Goal: Task Accomplishment & Management: Manage account settings

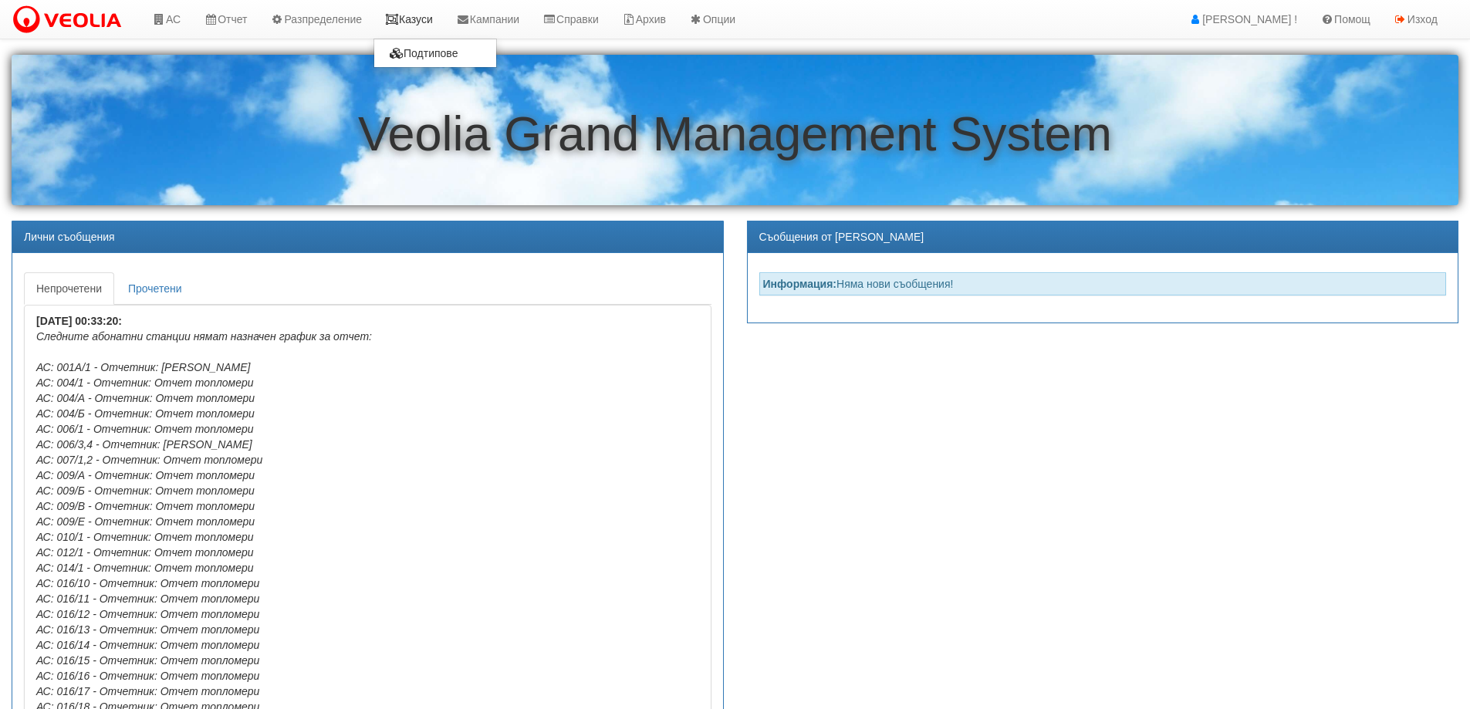
click at [420, 13] on link "Казуси" at bounding box center [408, 19] width 71 height 39
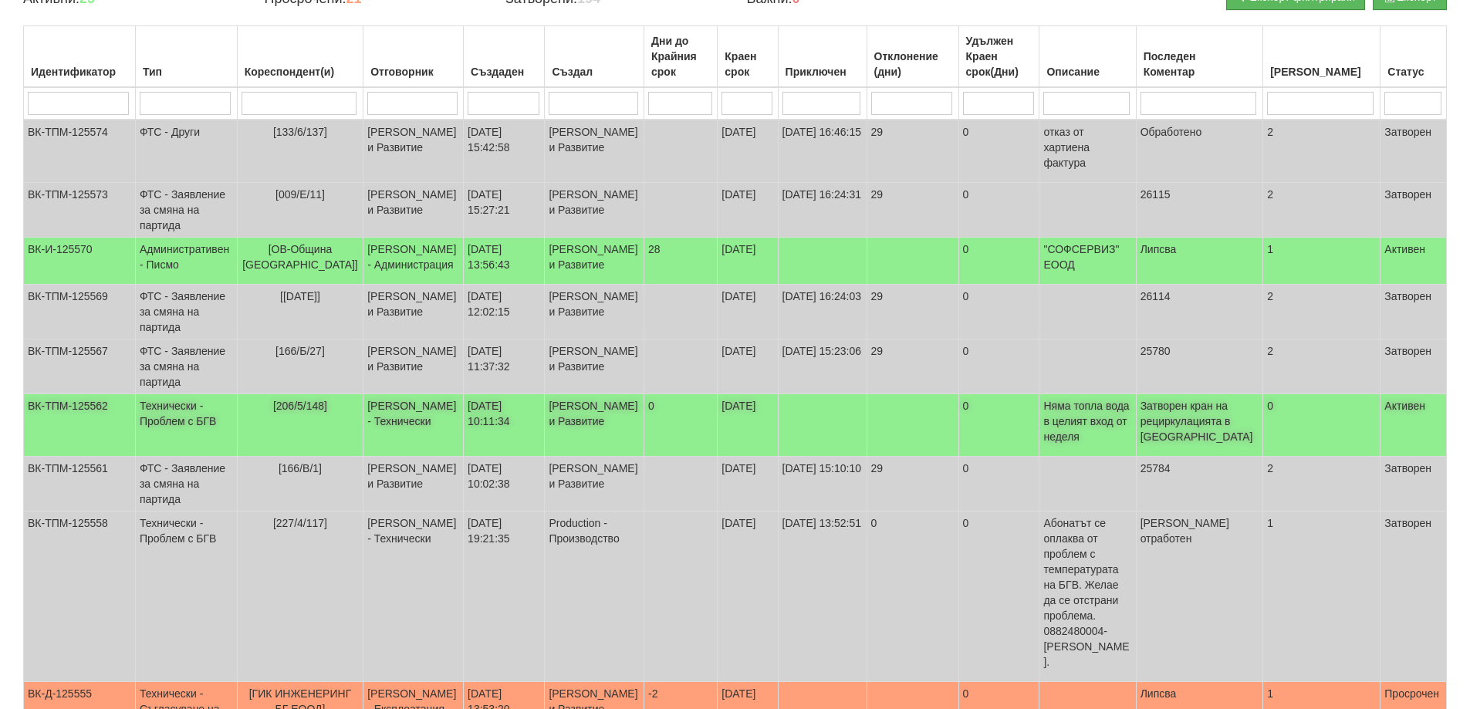
scroll to position [231, 0]
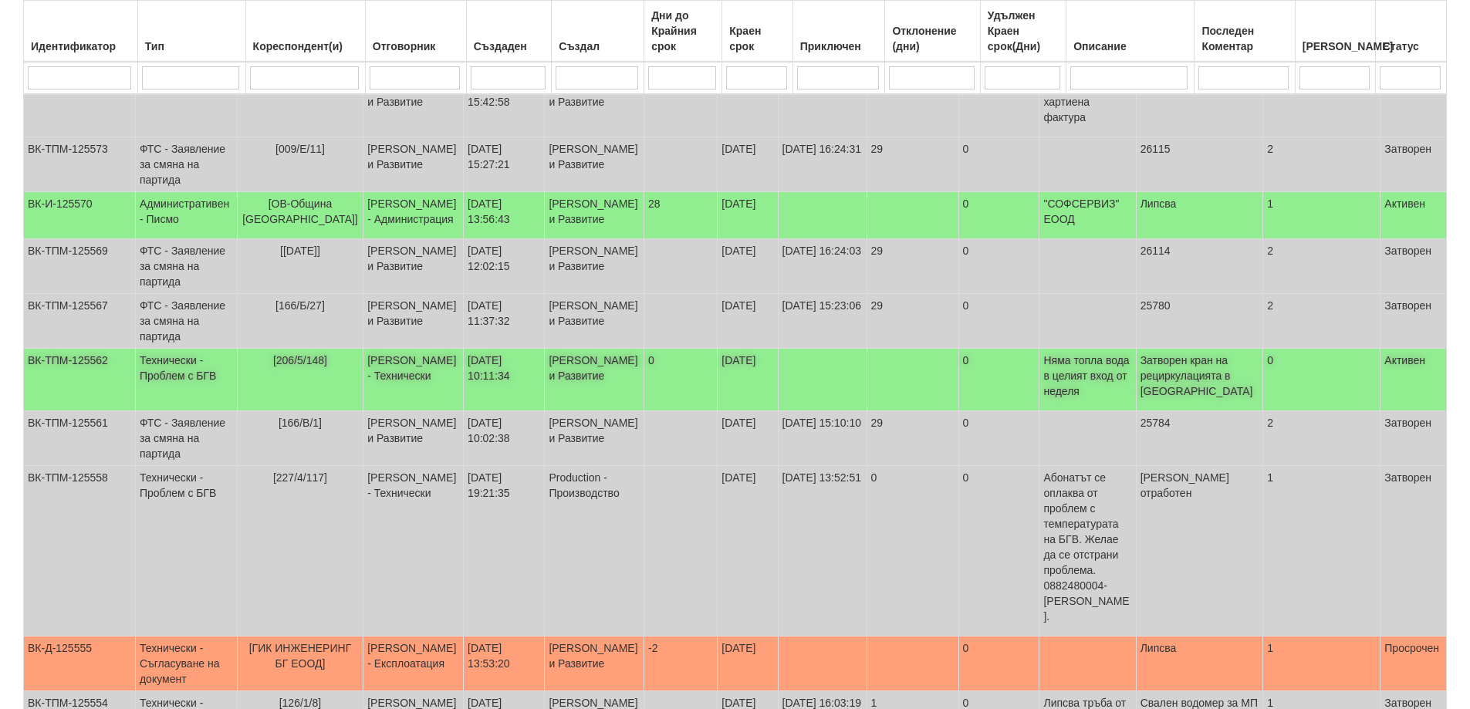
click at [324, 366] on span "[206/5/148]" at bounding box center [300, 360] width 54 height 12
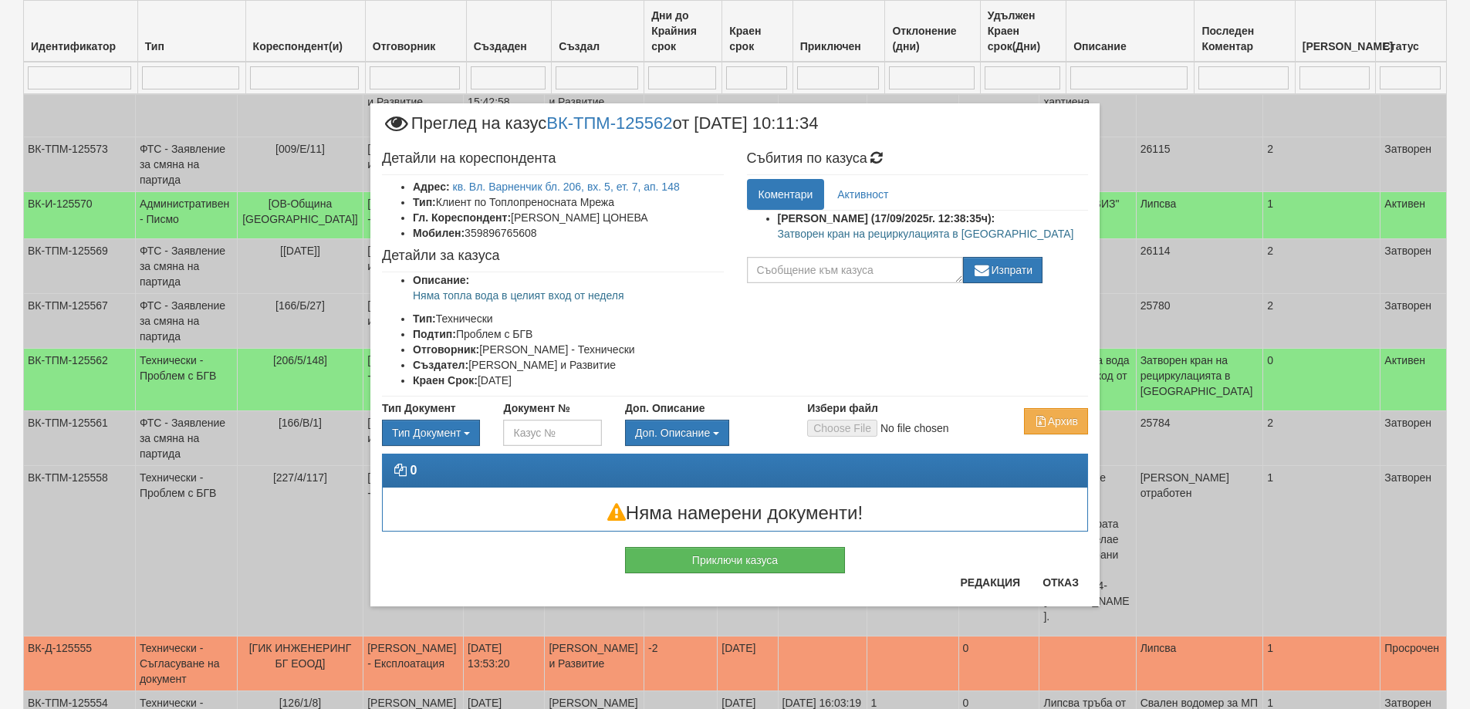
click at [879, 235] on p "Затворен кран на рециркулацията в АС" at bounding box center [933, 233] width 311 height 15
copy div "Затворен кран на рециркулацията в АС"
click at [753, 566] on button "Приключи казуса" at bounding box center [735, 560] width 220 height 26
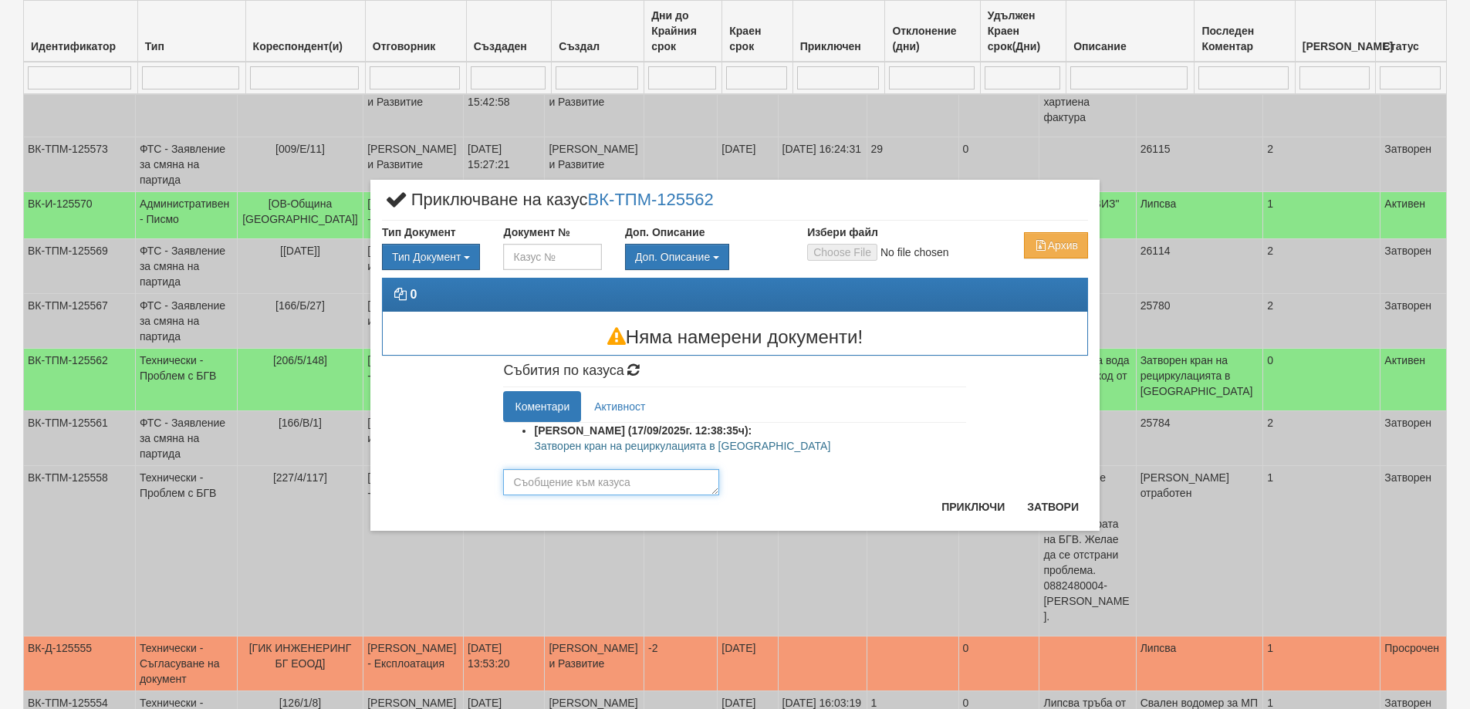
click at [579, 488] on textarea at bounding box center [611, 482] width 216 height 26
paste textarea "Затворен кран на рециркулацията в АС"
type textarea "Затворен кран на рециркулацията в АС Отстранено"
click at [984, 514] on button "Приключи" at bounding box center [973, 506] width 82 height 25
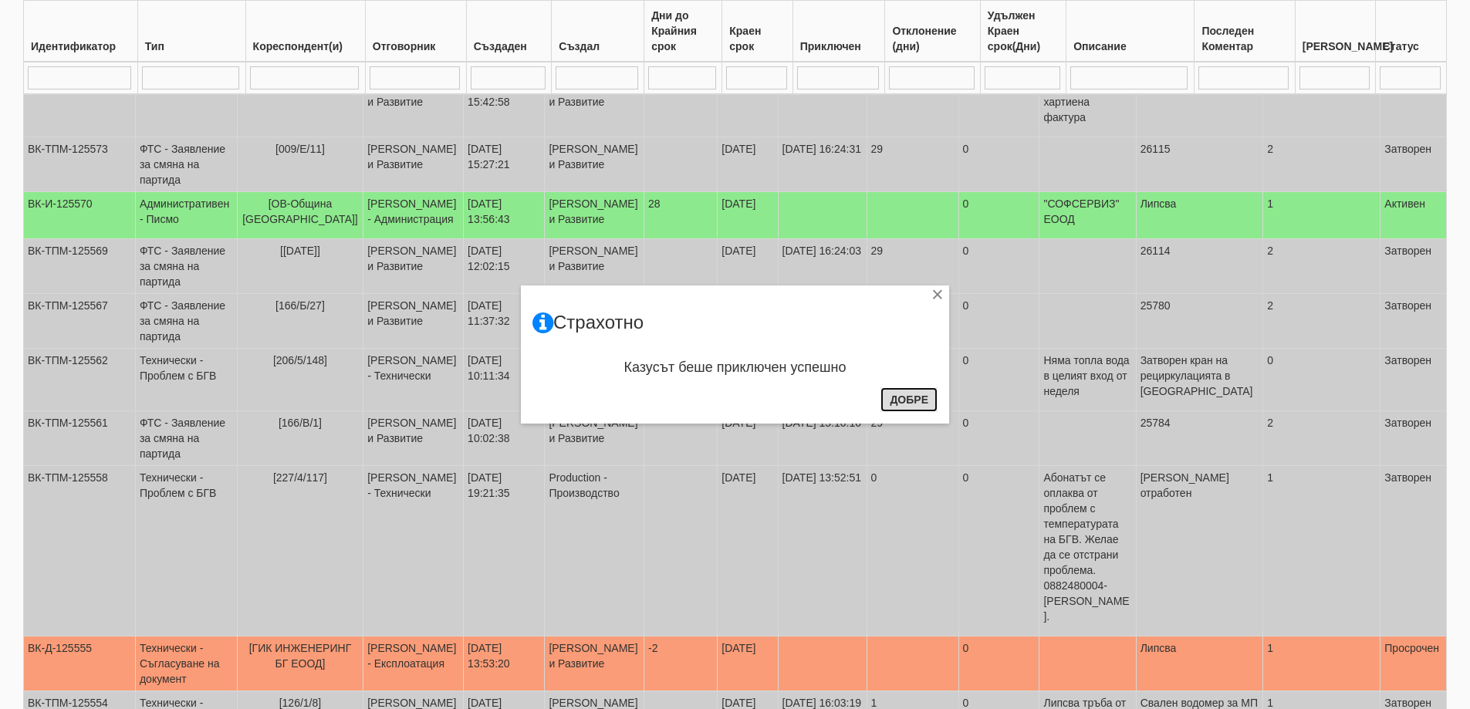
click at [899, 403] on button "Добре" at bounding box center [908, 399] width 57 height 25
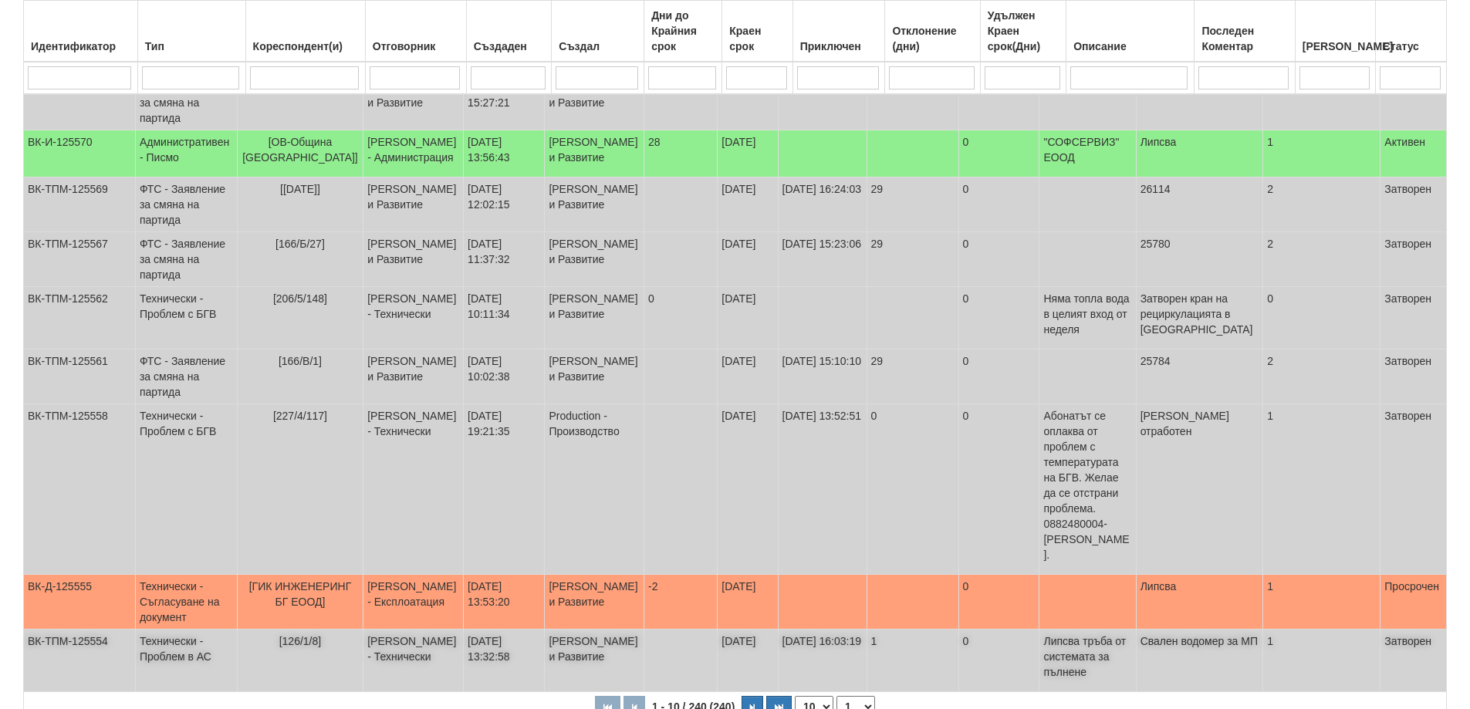
scroll to position [444, 0]
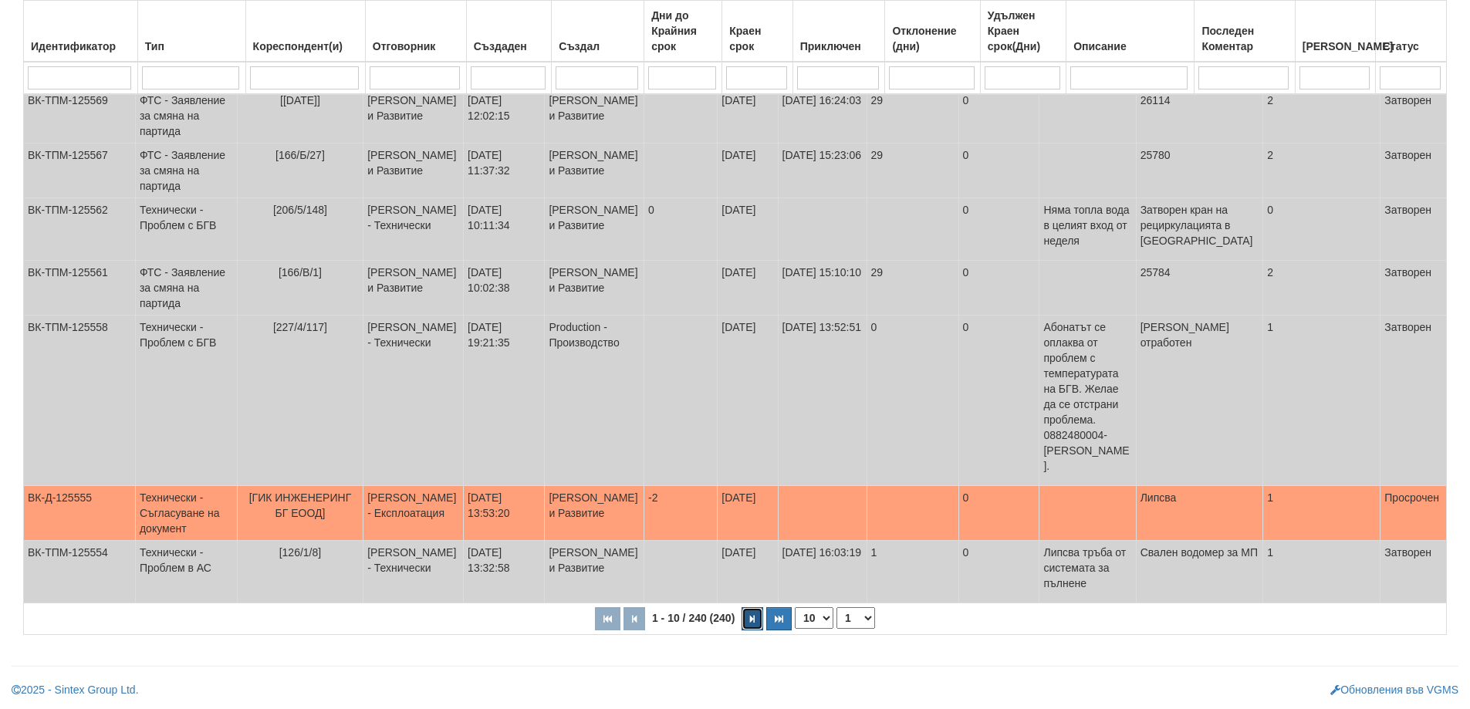
click at [747, 622] on button "button" at bounding box center [752, 618] width 22 height 23
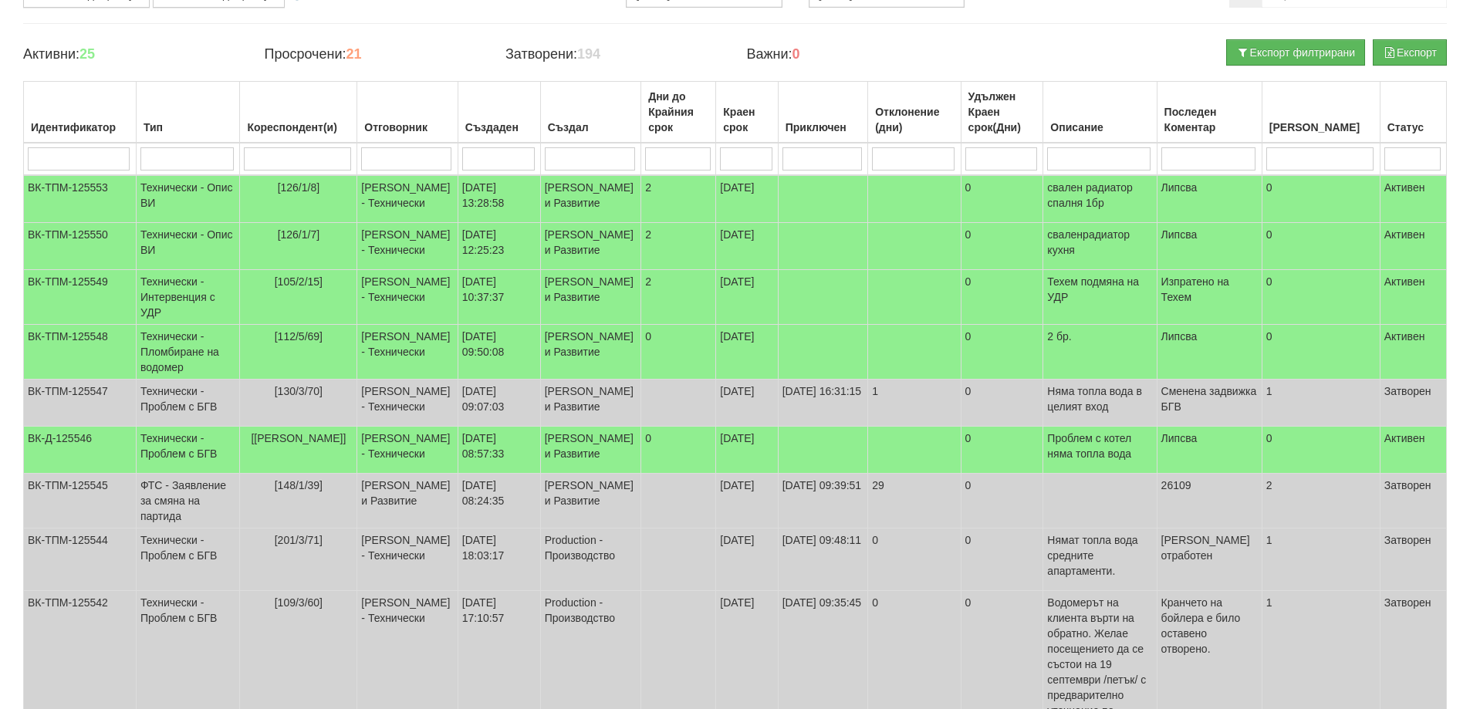
scroll to position [104, 0]
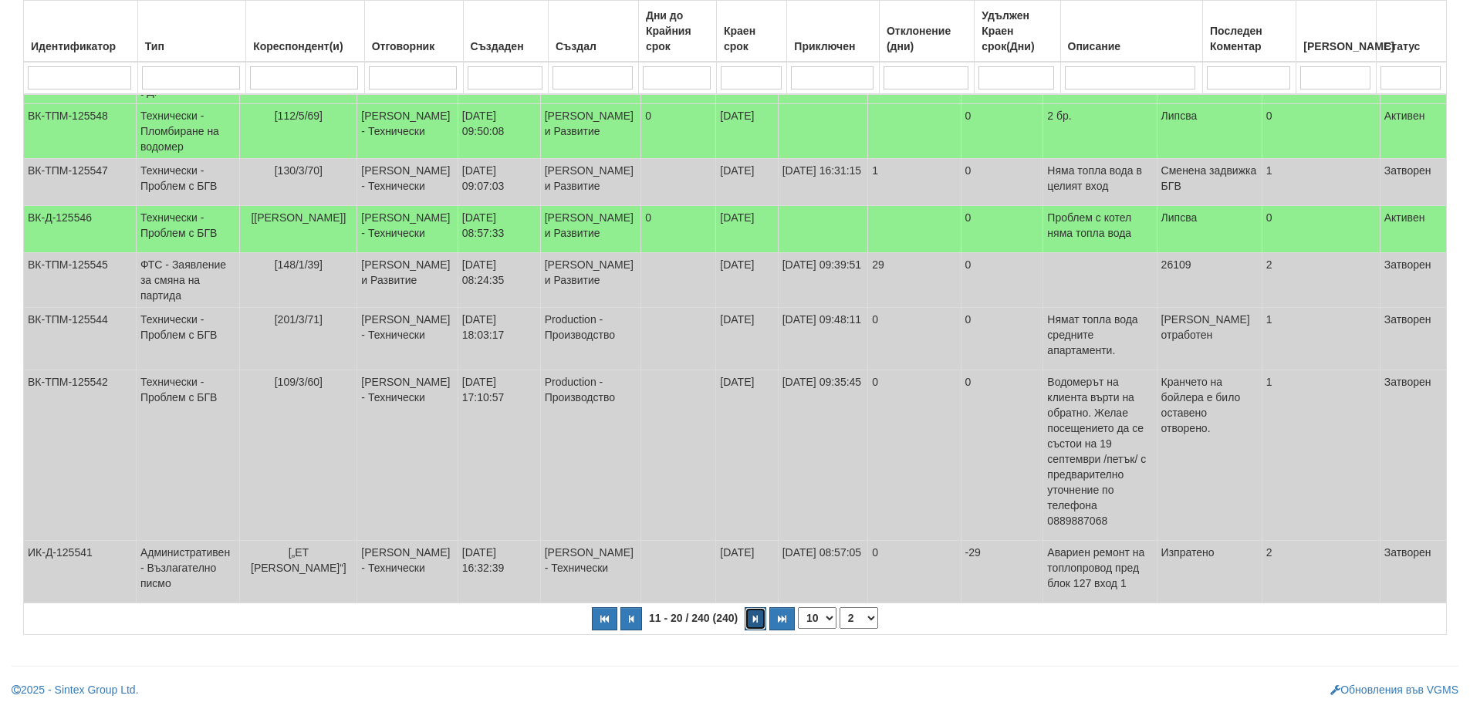
click at [757, 623] on icon "button" at bounding box center [755, 619] width 5 height 8
select select "3"
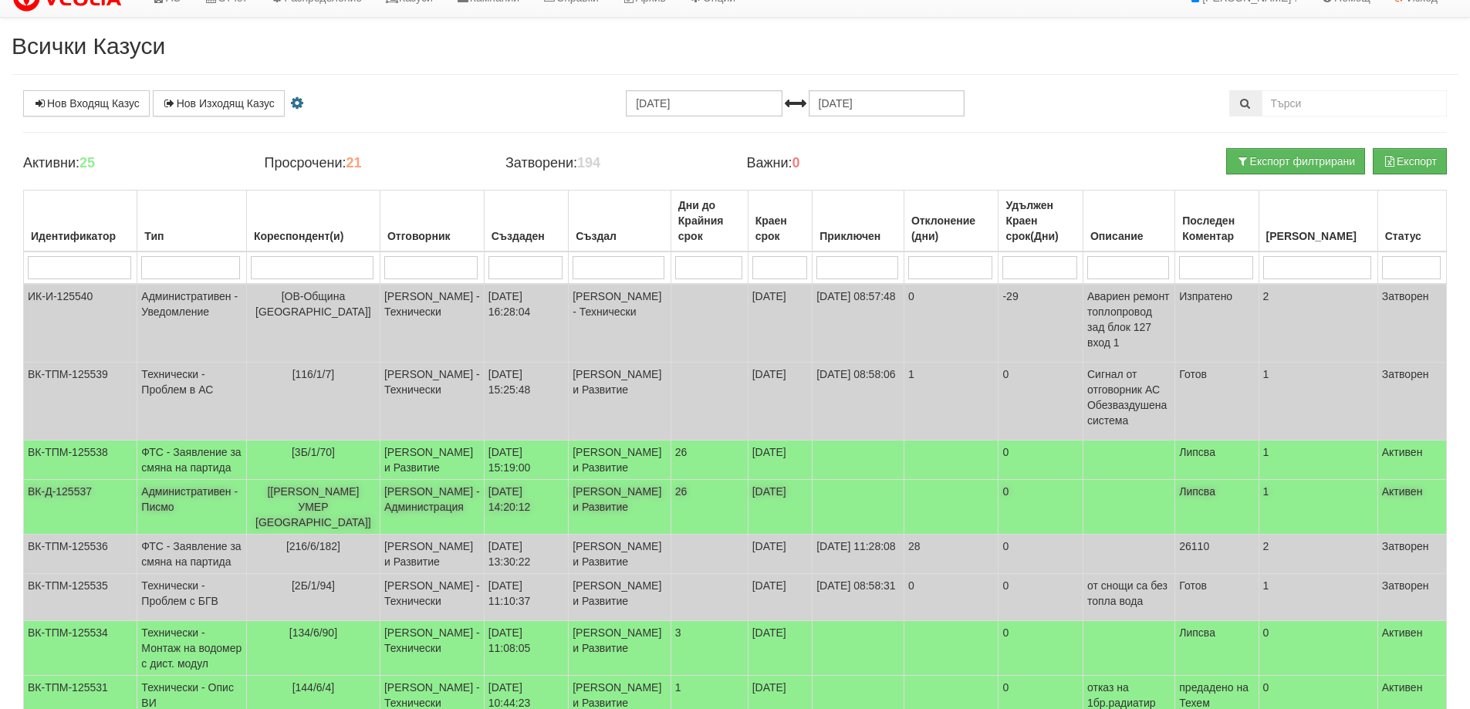
scroll to position [0, 0]
